Goal: Communication & Community: Answer question/provide support

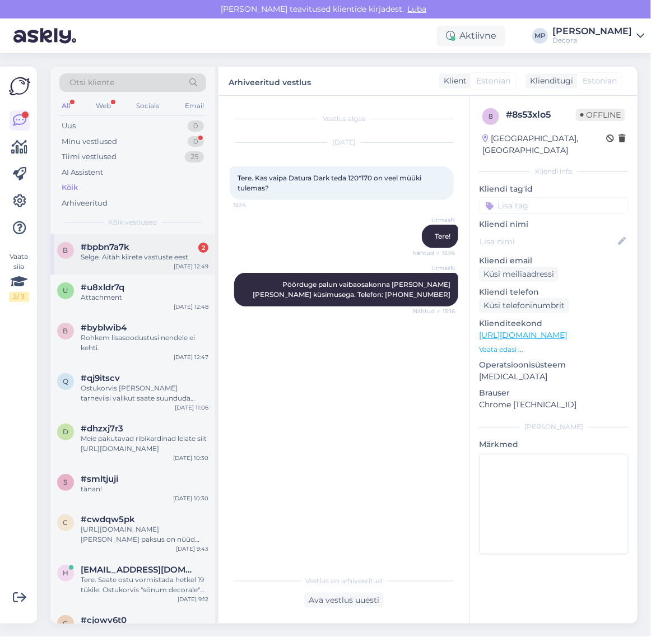
click at [121, 256] on div "Selge. Aitäh kiirete vastuste eest." at bounding box center [145, 257] width 128 height 10
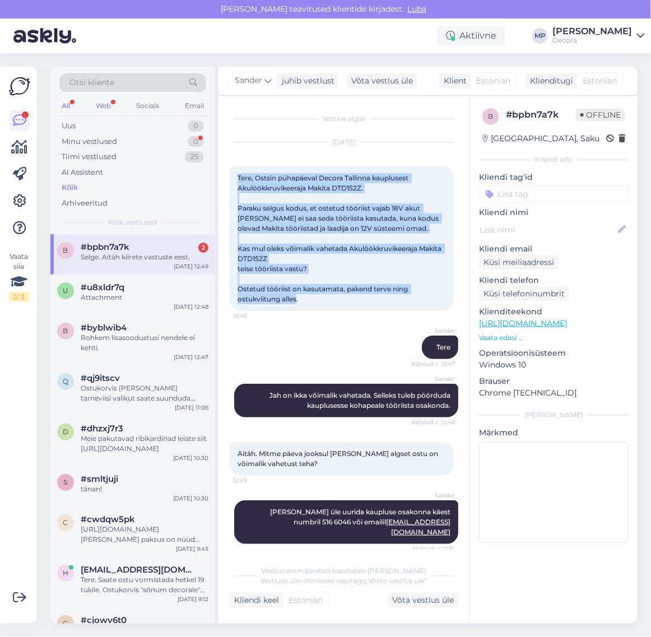
drag, startPoint x: 238, startPoint y: 177, endPoint x: 373, endPoint y: 309, distance: 188.7
click at [373, 309] on div "Tere, Ostsin pühapäeval Decora Tallinna kauplusest Akulöökkruvikeeraja Makita D…" at bounding box center [342, 238] width 224 height 145
copy span "Tere, Ostsin pühapäeval Decora Tallinna kauplusest Akulöökkruvikeeraja Makita D…"
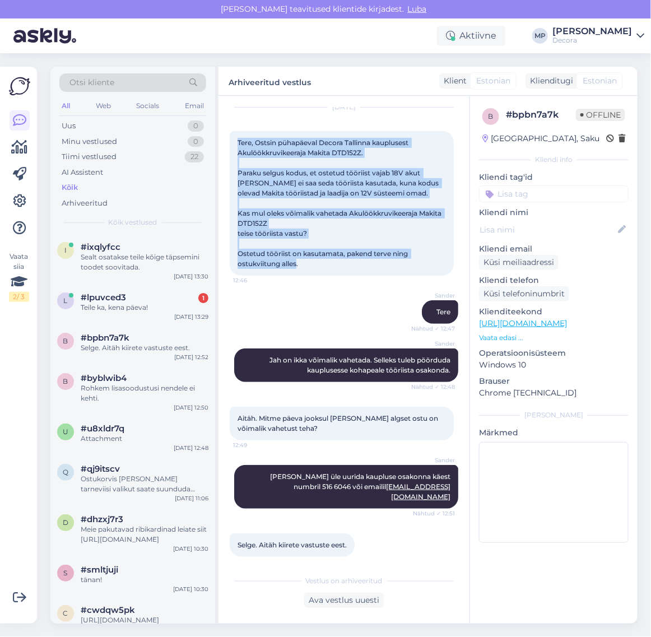
scroll to position [54, 0]
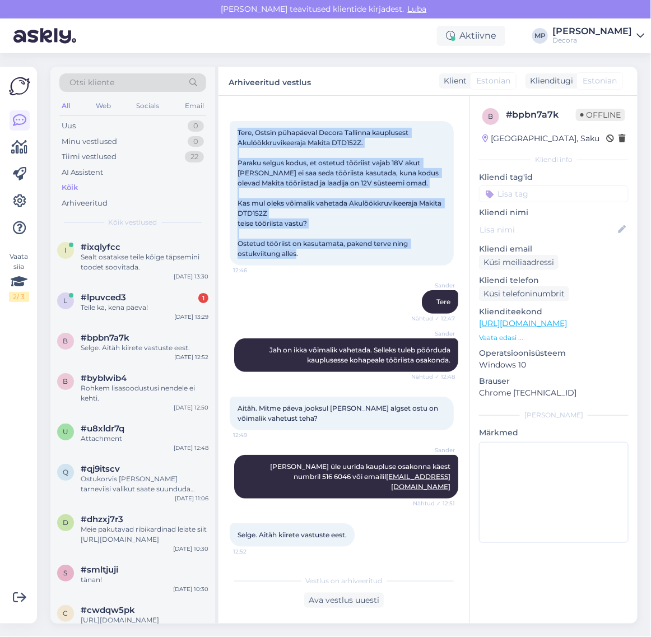
click at [359, 202] on div "Tere, Ostsin pühapäeval Decora Tallinna kauplusest Akulöökkruvikeeraja Makita D…" at bounding box center [342, 193] width 224 height 145
drag, startPoint x: 309, startPoint y: 247, endPoint x: 237, endPoint y: 122, distance: 144.2
click at [237, 122] on div "Tere, Ostsin pühapäeval Decora Tallinna kauplusest Akulöökkruvikeeraja Makita D…" at bounding box center [342, 193] width 224 height 145
copy span "Tere, Ostsin pühapäeval Decora Tallinna kauplusest Akulöökkruvikeeraja Makita D…"
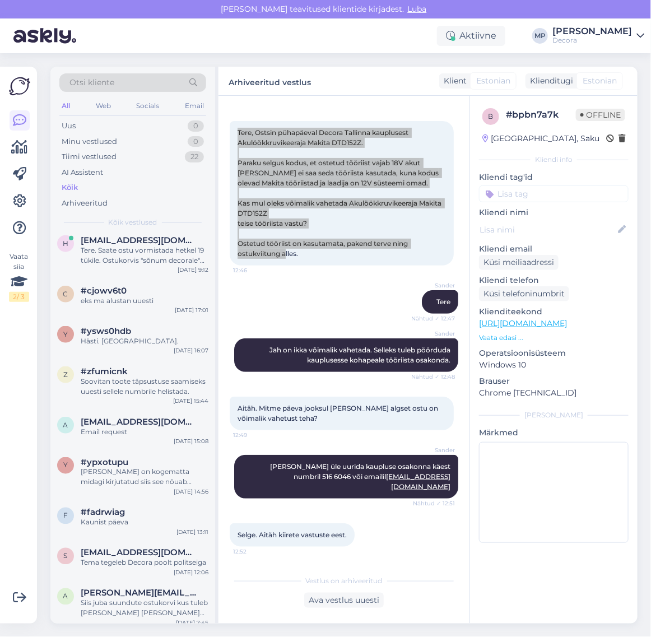
scroll to position [0, 0]
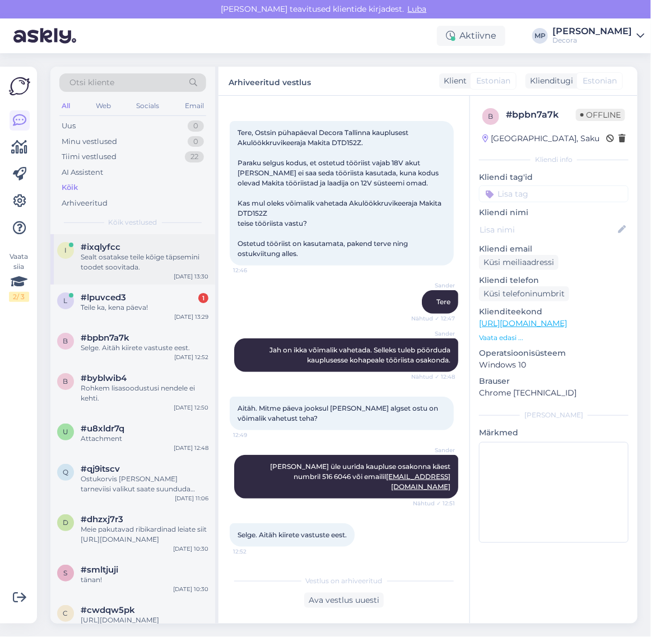
click at [146, 259] on div "Sealt osatakse teile kõige täpsemini toodet soovitada." at bounding box center [145, 262] width 128 height 20
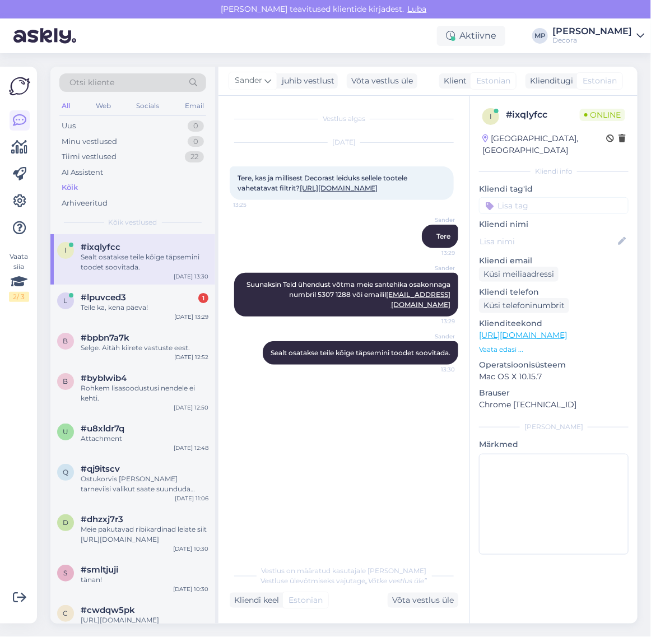
drag, startPoint x: 293, startPoint y: 200, endPoint x: 239, endPoint y: 178, distance: 58.4
click at [239, 178] on div "Tere, kas ja millisest Decorast leiduks sellele tootele vahetatavat filtrit? [U…" at bounding box center [342, 183] width 224 height 34
copy span "Tere, kas ja millisest Decorast leiduks sellele tootele vahetatavat filtrit? [U…"
click at [396, 480] on div "Vestlus algas [DATE] Tere, kas ja millisest Decorast leiduks sellele tootele va…" at bounding box center [349, 328] width 239 height 442
click at [110, 318] on div "l #lpuvced3 1 Teile ka, kena päeva! [DATE] 13:29" at bounding box center [132, 305] width 165 height 40
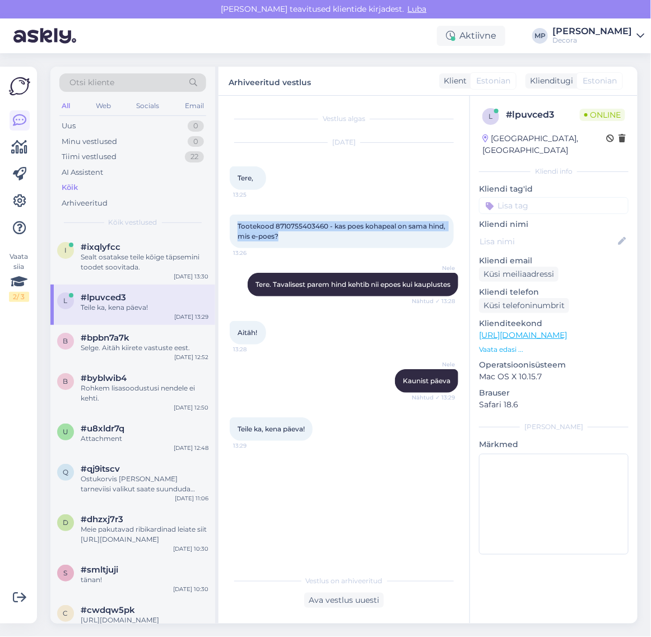
drag, startPoint x: 304, startPoint y: 242, endPoint x: 237, endPoint y: 220, distance: 70.2
click at [237, 220] on div "Tootekood 8710755403460 - kas poes kohapeal on sama hind, mis e-poes? 13:26" at bounding box center [342, 232] width 224 height 34
copy span "Tootekood 8710755403460 - kas poes kohapeal on sama hind, mis e-poes?"
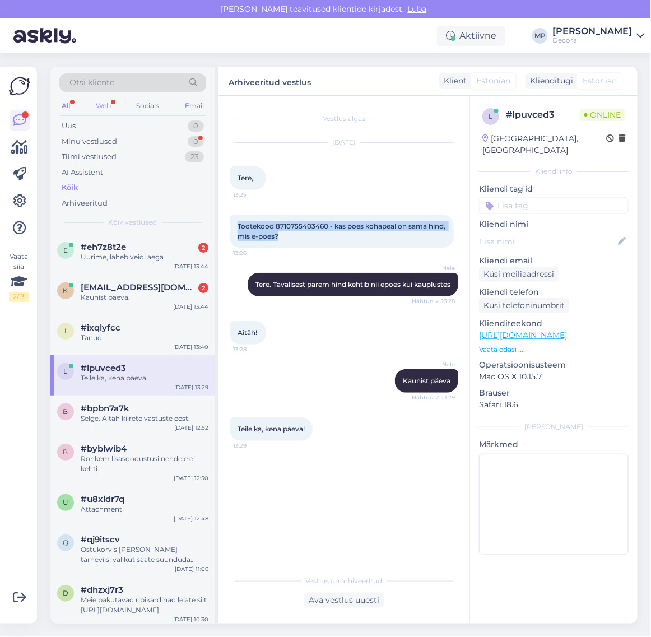
click at [103, 109] on div "Web" at bounding box center [104, 106] width 20 height 15
click at [66, 105] on div "All" at bounding box center [65, 106] width 13 height 15
click at [118, 247] on span "#eh7z8t2e" at bounding box center [103, 247] width 45 height 10
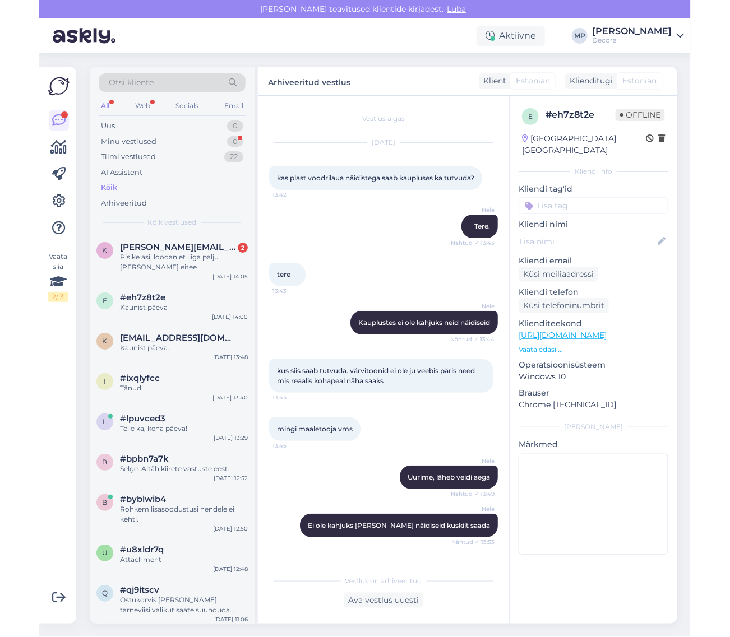
scroll to position [86, 0]
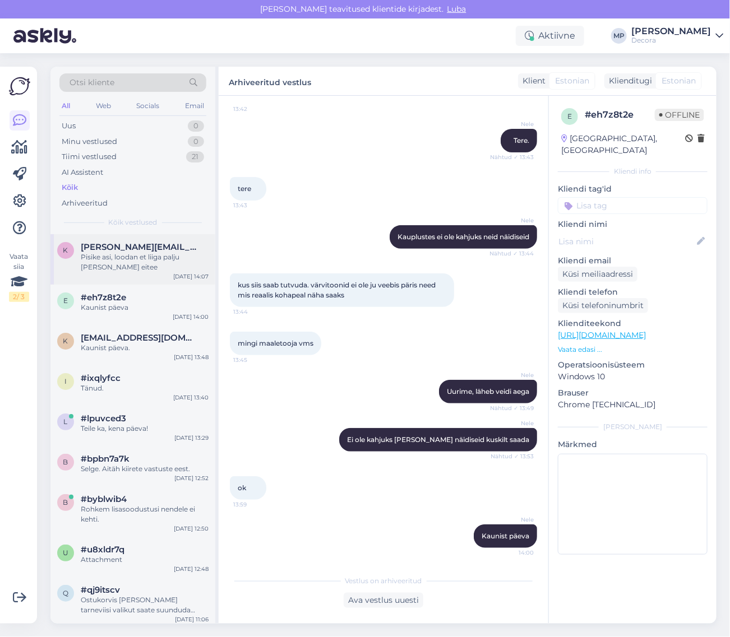
click at [108, 253] on div "Pisike asi, loodan et liiga palju [PERSON_NAME] eitee" at bounding box center [145, 262] width 128 height 20
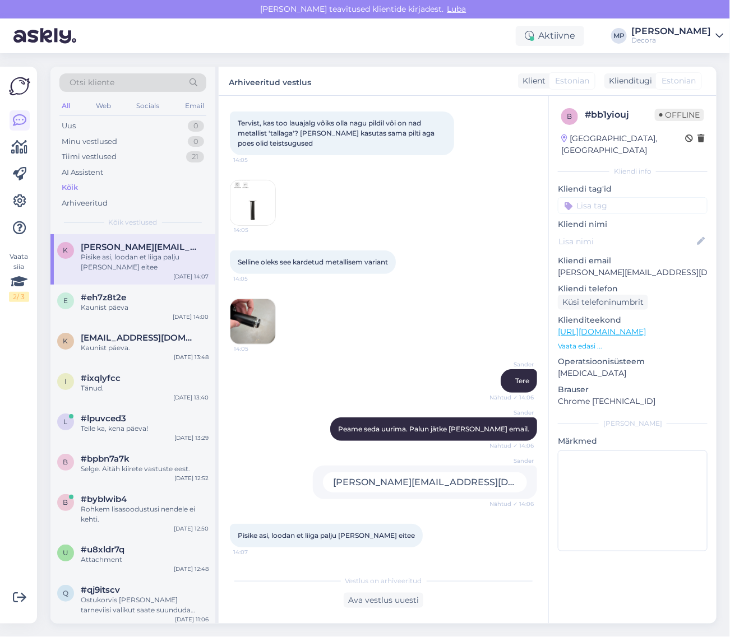
click at [248, 321] on img at bounding box center [252, 321] width 45 height 45
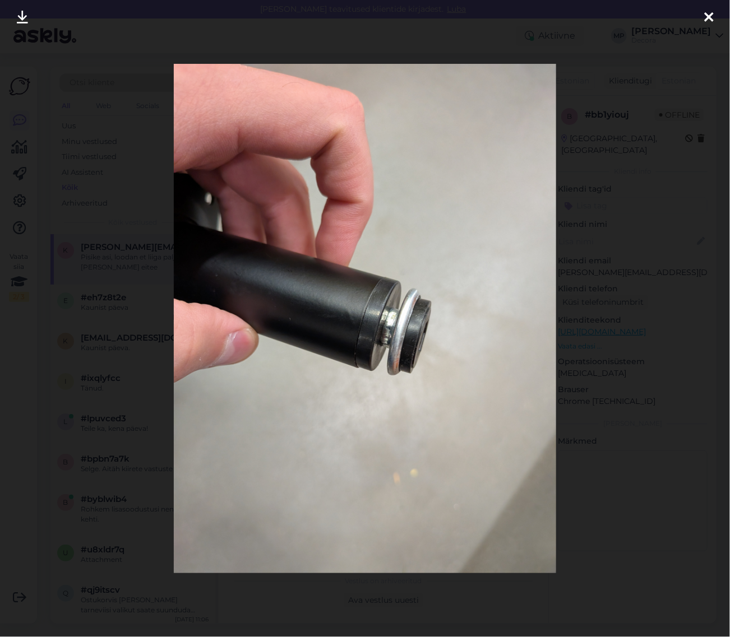
click at [651, 17] on icon at bounding box center [708, 18] width 9 height 15
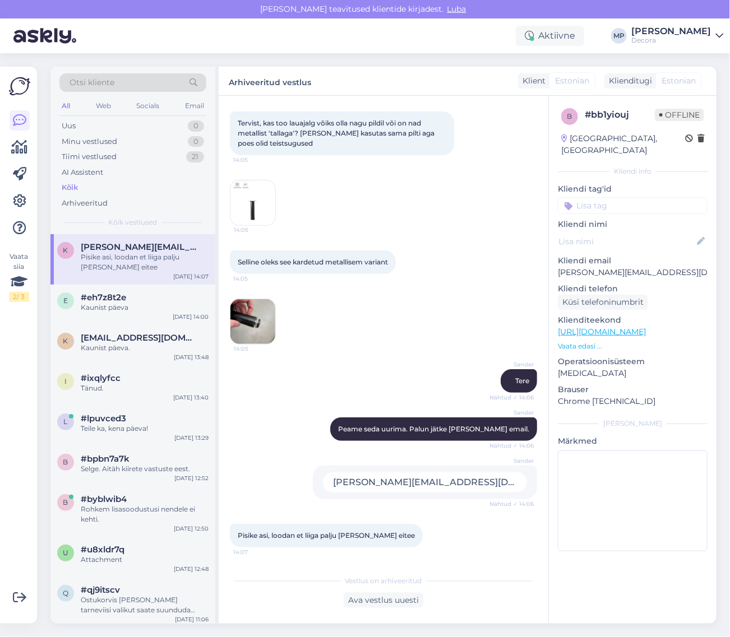
click at [252, 205] on img at bounding box center [252, 202] width 45 height 45
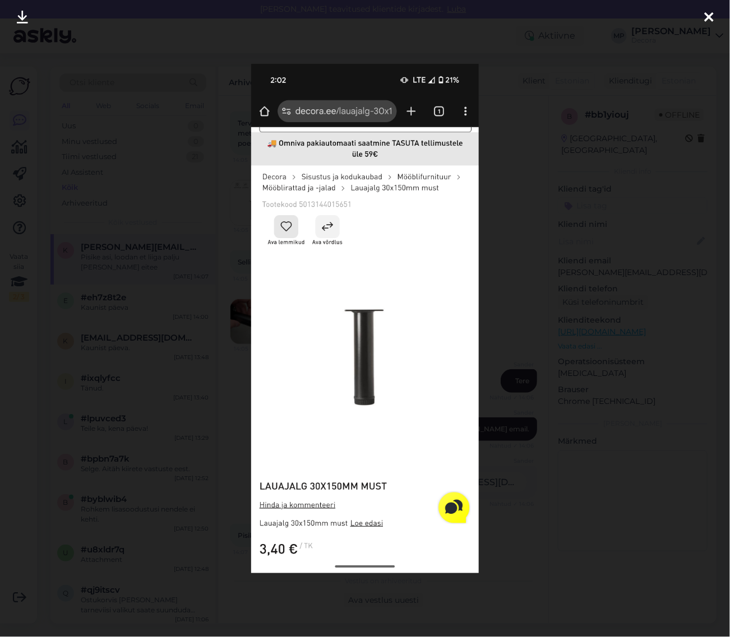
click at [651, 12] on icon at bounding box center [708, 18] width 9 height 15
